Goal: Transaction & Acquisition: Purchase product/service

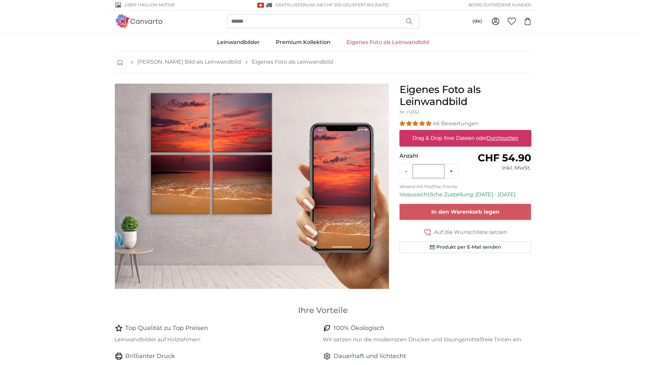
click at [228, 142] on img "1 of 1" at bounding box center [252, 187] width 274 height 206
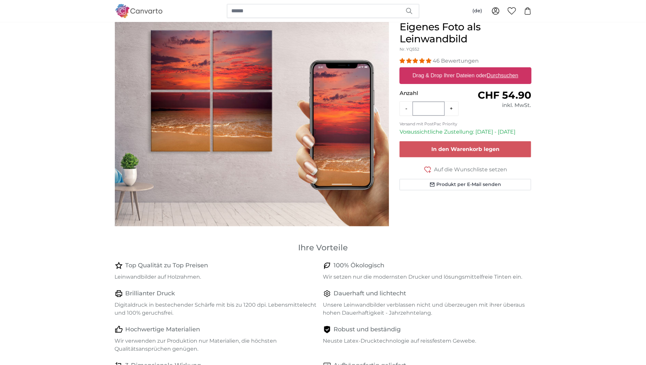
scroll to position [34, 0]
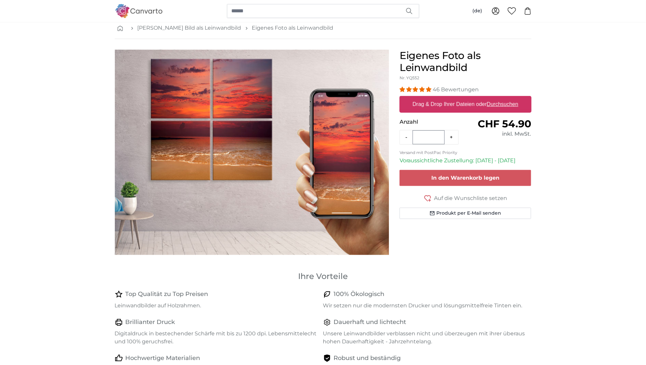
click at [423, 106] on label "Drag & Drop Ihrer Dateien oder Durchsuchen" at bounding box center [465, 104] width 111 height 13
click at [423, 98] on input "Drag & Drop Ihrer Dateien oder Durchsuchen" at bounding box center [465, 97] width 132 height 2
click at [168, 28] on link "[PERSON_NAME] Bild als Leinwandbild" at bounding box center [189, 28] width 104 height 8
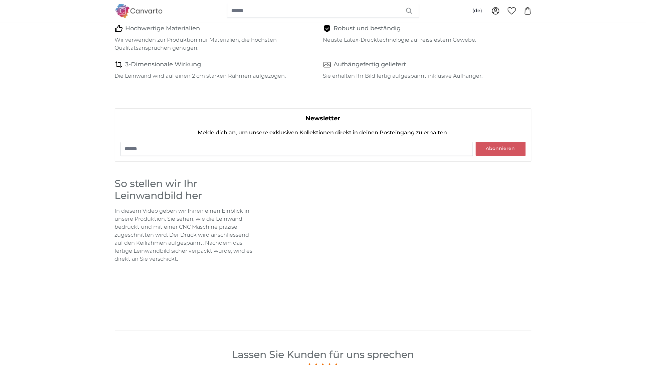
scroll to position [544, 0]
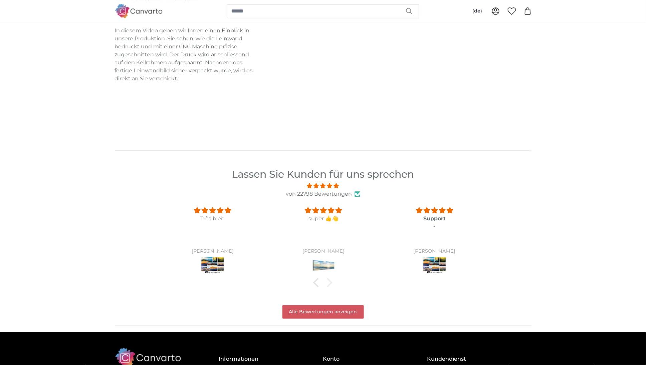
click at [330, 281] on div at bounding box center [327, 282] width 9 height 9
click at [317, 282] on div at bounding box center [317, 282] width 9 height 9
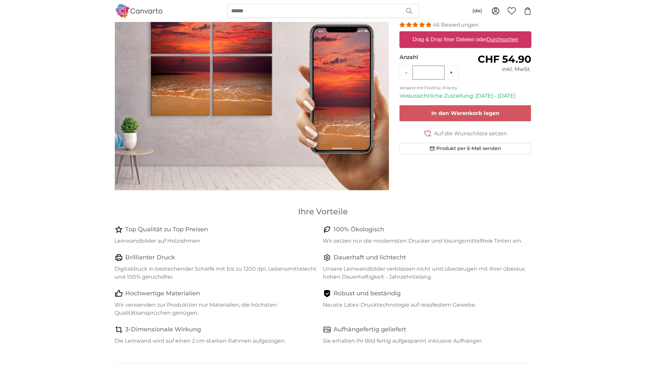
scroll to position [0, 0]
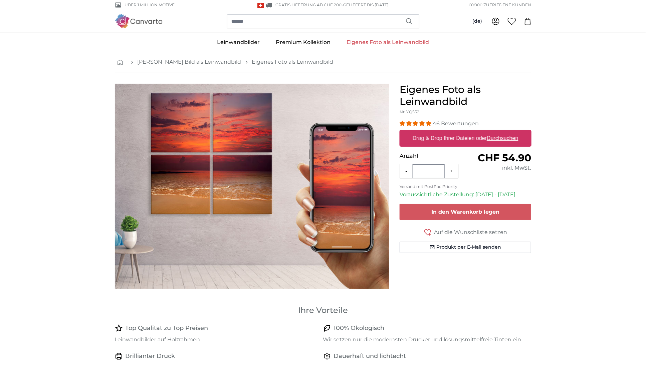
click at [196, 129] on img "1 of 1" at bounding box center [252, 187] width 274 height 206
click at [448, 139] on label "Drag & Drop Ihrer Dateien oder Durchsuchen" at bounding box center [465, 138] width 111 height 13
click at [448, 132] on input "Drag & Drop Ihrer Dateien oder Durchsuchen" at bounding box center [465, 131] width 132 height 2
type input "**********"
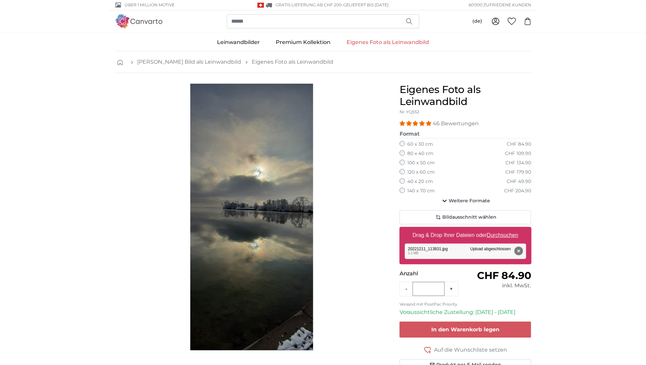
click at [414, 154] on label "80 x 40 cm" at bounding box center [420, 153] width 26 height 7
click at [417, 146] on label "60 x 30 cm" at bounding box center [420, 144] width 26 height 7
click at [444, 203] on icon "button" at bounding box center [444, 201] width 8 height 8
